Goal: Complete application form

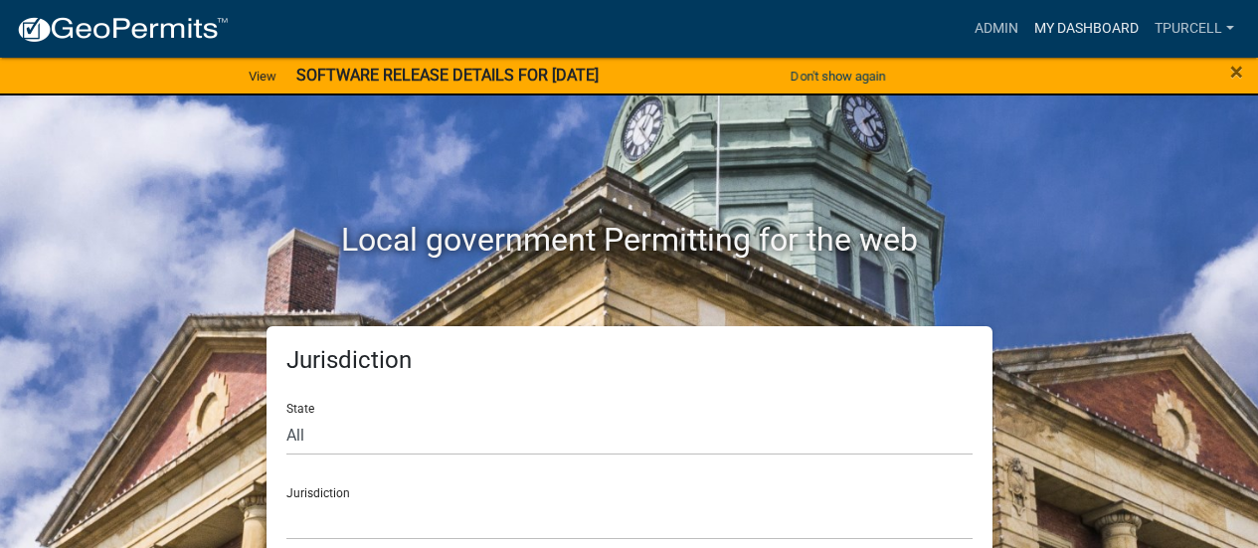
click at [1071, 23] on link "My Dashboard" at bounding box center [1087, 29] width 120 height 38
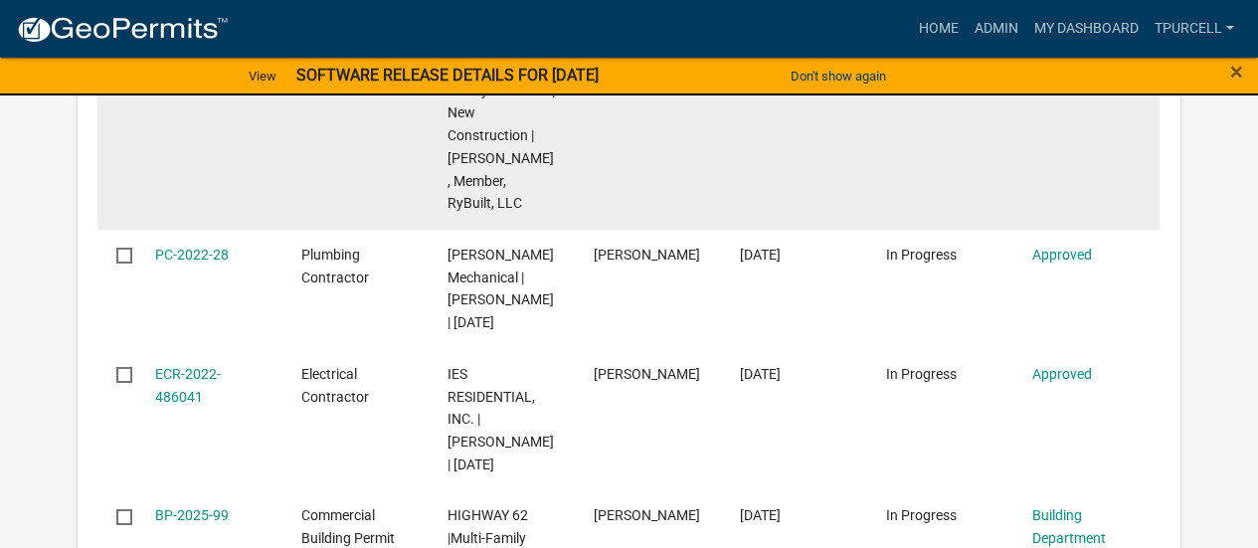
scroll to position [995, 0]
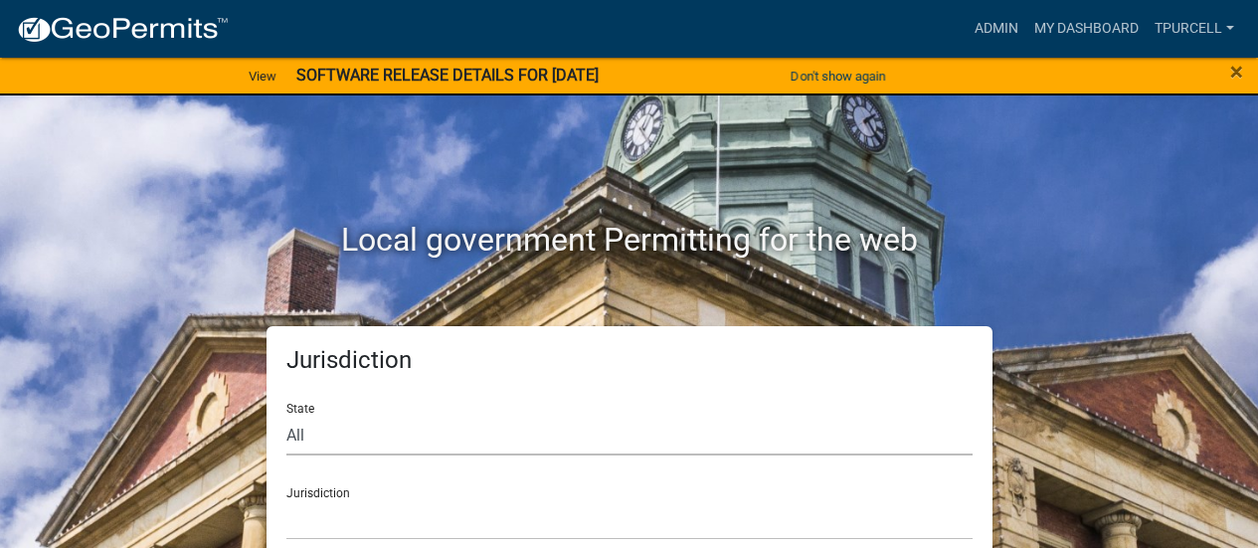
click at [323, 439] on select "All [US_STATE] [US_STATE] [US_STATE] [US_STATE] [US_STATE] [US_STATE] [US_STATE…" at bounding box center [630, 435] width 686 height 41
select select "[US_STATE]"
click at [287, 415] on select "All [US_STATE] [US_STATE] [US_STATE] [US_STATE] [US_STATE] [US_STATE] [US_STATE…" at bounding box center [630, 435] width 686 height 41
click at [323, 521] on select "City of Charlestown, Indiana City of Jeffersonville, Indiana City of Logansport…" at bounding box center [630, 519] width 686 height 41
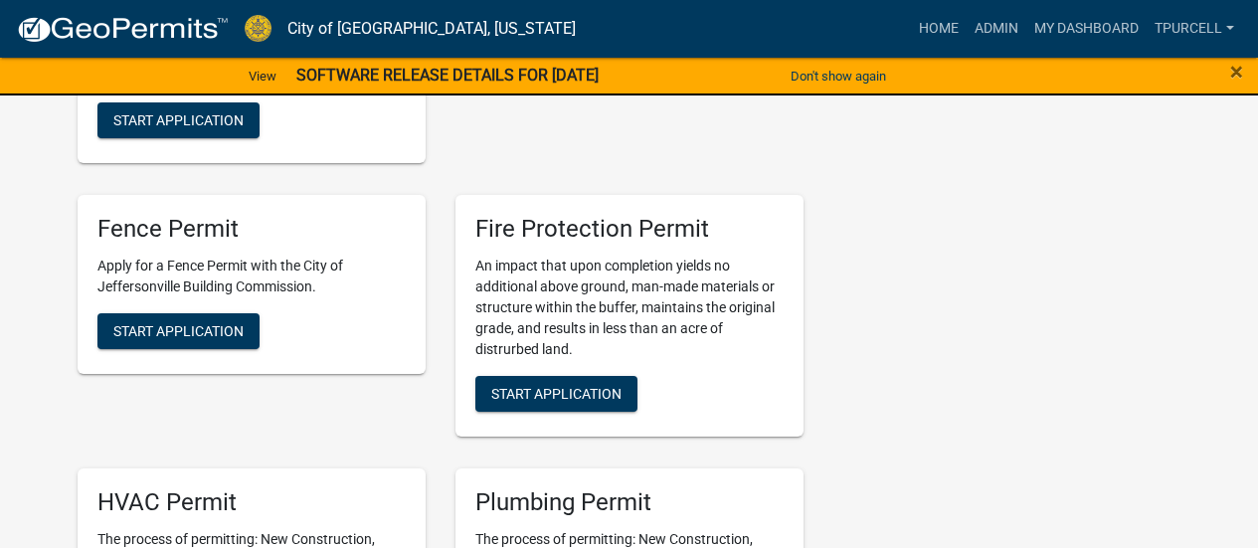
scroll to position [895, 0]
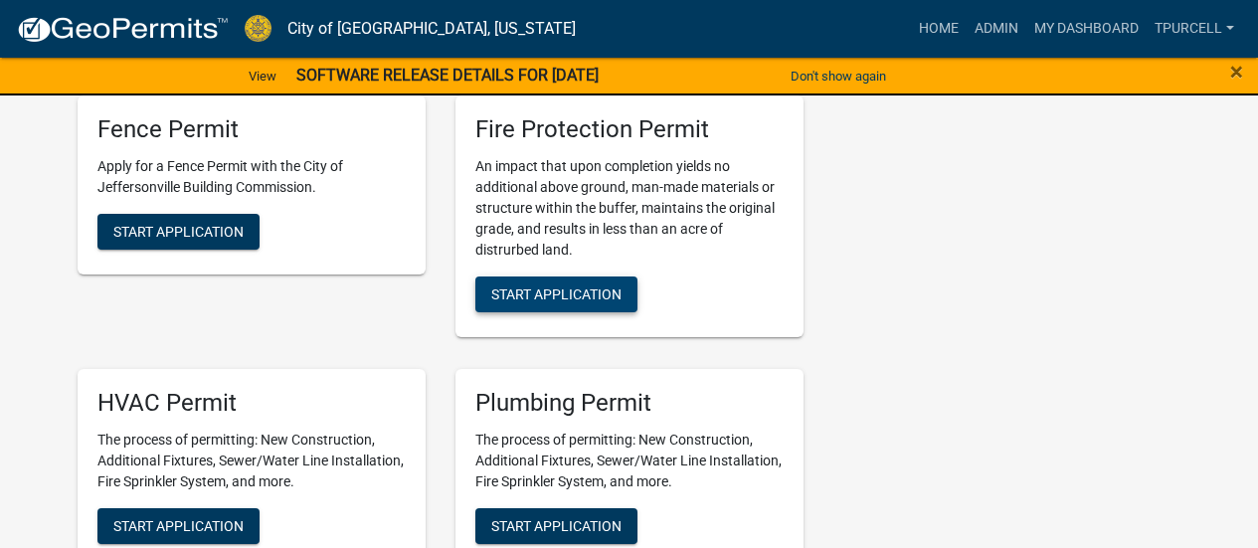
click at [563, 293] on span "Start Application" at bounding box center [556, 295] width 130 height 16
